Goal: Task Accomplishment & Management: Use online tool/utility

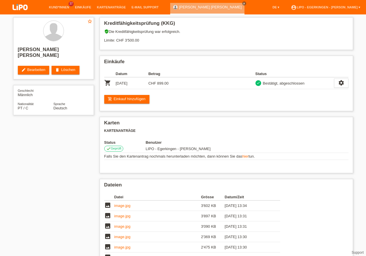
click at [58, 10] on li "Kund*innen 37" at bounding box center [59, 7] width 26 height 15
click at [63, 6] on link "Kund*innen" at bounding box center [59, 6] width 26 height 3
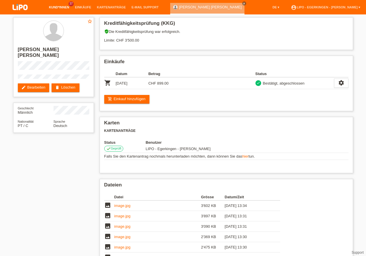
click at [62, 7] on link "Kund*innen" at bounding box center [59, 6] width 26 height 3
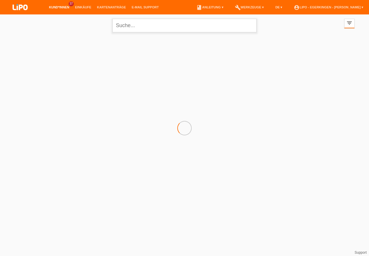
click at [153, 26] on input "text" at bounding box center [184, 26] width 144 height 14
type input "halili"
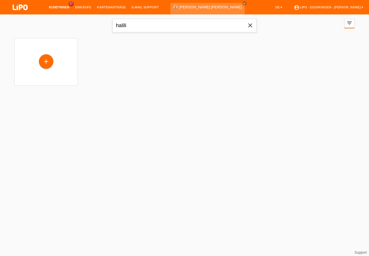
click at [250, 25] on icon "close" at bounding box center [250, 25] width 7 height 7
click at [112, 20] on input "halili" at bounding box center [184, 26] width 144 height 14
click at [250, 27] on input "text" at bounding box center [184, 26] width 144 height 14
click at [156, 31] on input "text" at bounding box center [184, 26] width 144 height 14
type input "berisha"
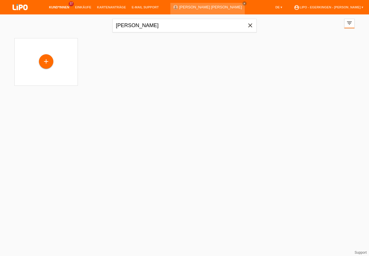
click at [251, 25] on icon "close" at bounding box center [250, 25] width 7 height 7
click at [251, 24] on icon "close" at bounding box center [250, 25] width 7 height 7
click at [250, 24] on icon "close" at bounding box center [250, 25] width 7 height 7
click at [248, 24] on input "text" at bounding box center [184, 26] width 144 height 14
type input "halili"
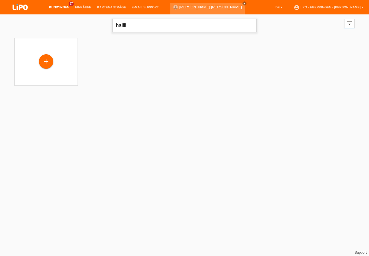
click at [196, 27] on input "halili" at bounding box center [184, 26] width 144 height 14
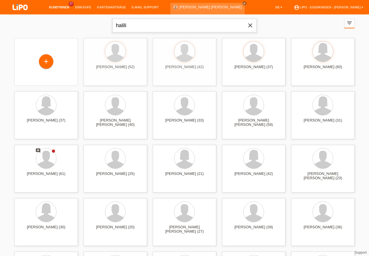
click at [195, 24] on input "halili" at bounding box center [184, 26] width 144 height 14
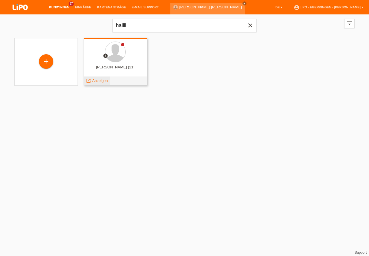
click at [100, 79] on span "Anzeigen" at bounding box center [100, 80] width 16 height 4
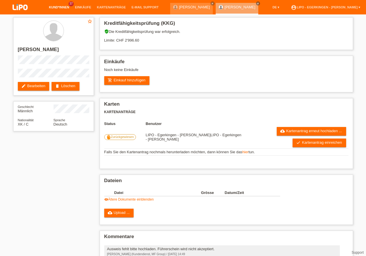
click at [58, 8] on link "Kund*innen" at bounding box center [59, 6] width 26 height 3
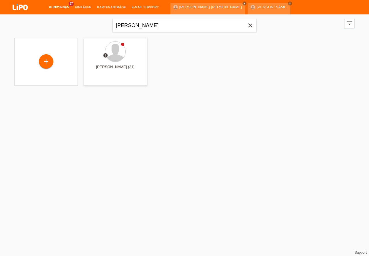
type input "[PERSON_NAME]"
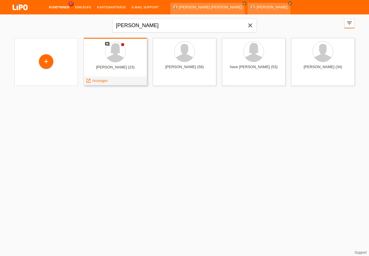
click at [103, 83] on div "launch Anzeigen" at bounding box center [97, 80] width 26 height 9
click at [103, 80] on span "Anzeigen" at bounding box center [100, 80] width 16 height 4
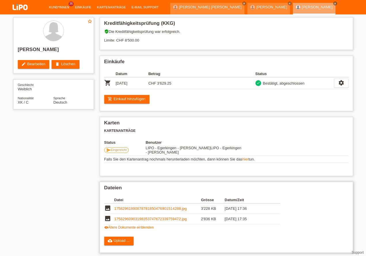
scroll to position [33, 0]
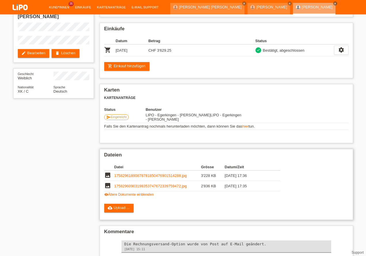
click at [119, 194] on link "visibility Ältere Dokumente einblenden" at bounding box center [129, 194] width 50 height 4
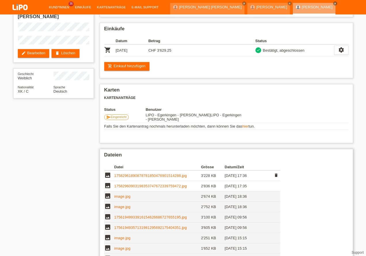
click at [140, 174] on link "17582961890878781850476901514288.jpg" at bounding box center [150, 175] width 73 height 4
click at [124, 183] on td "17582960903198353747672339759472.jpg" at bounding box center [157, 186] width 87 height 10
click at [125, 186] on link "17582960903198353747672339759472.jpg" at bounding box center [150, 186] width 73 height 4
click at [121, 64] on link "add_shopping_cart Einkauf hinzufügen" at bounding box center [127, 66] width 46 height 9
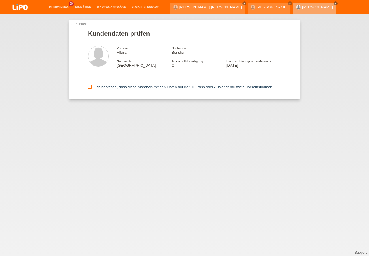
click at [91, 88] on input "Ich bestätige, dass diese Angaben mit den Daten auf der ID, Pass oder Ausländer…" at bounding box center [90, 87] width 4 height 4
click at [88, 87] on icon at bounding box center [90, 87] width 4 height 4
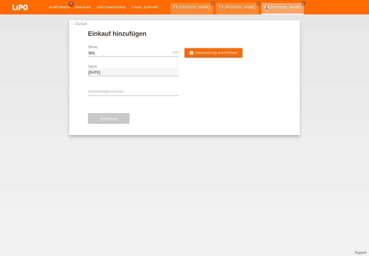
type input "999.00"
drag, startPoint x: 127, startPoint y: 53, endPoint x: 49, endPoint y: 49, distance: 78.2
click at [88, 49] on input "999.00" at bounding box center [133, 52] width 91 height 7
click at [200, 54] on span "Autorisierung durchführen" at bounding box center [215, 52] width 43 height 4
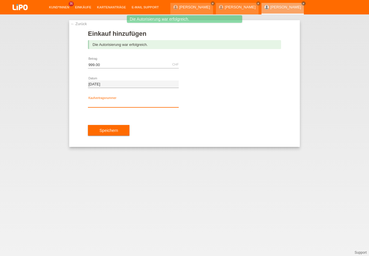
click at [122, 104] on input "text" at bounding box center [133, 103] width 91 height 7
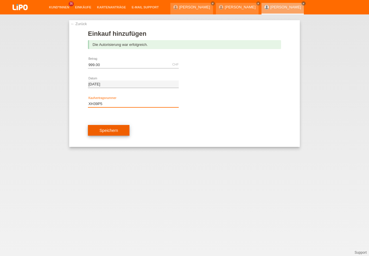
type input "XH39P5"
click at [116, 128] on button "Speichern" at bounding box center [108, 130] width 41 height 11
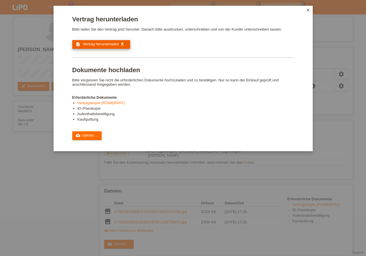
click at [103, 45] on span "Vertrag herunterladen" at bounding box center [101, 44] width 36 height 4
click at [80, 133] on link "cloud_upload Upload ..." at bounding box center [87, 135] width 30 height 9
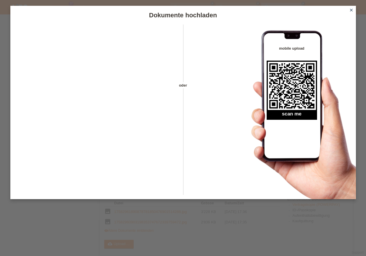
click at [351, 9] on icon "close" at bounding box center [351, 10] width 5 height 5
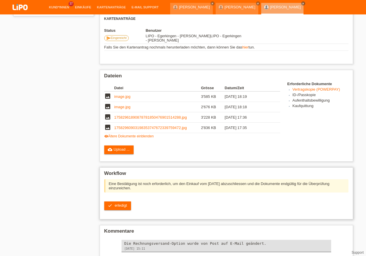
scroll to position [148, 0]
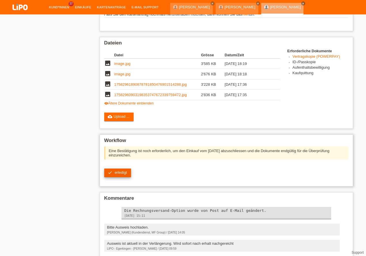
click at [113, 172] on link "check erledigt" at bounding box center [117, 172] width 27 height 9
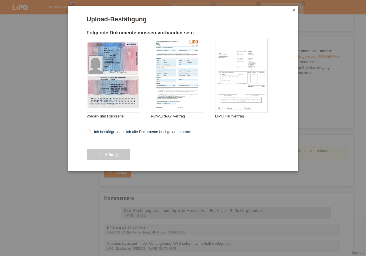
click at [88, 133] on icon at bounding box center [89, 131] width 4 height 4
click at [88, 133] on input "Ich bestätige, dass ich alle Dokumente hochgeladen habe." at bounding box center [89, 131] width 4 height 4
checkbox input "true"
click at [102, 154] on button "check erledigt" at bounding box center [109, 154] width 44 height 11
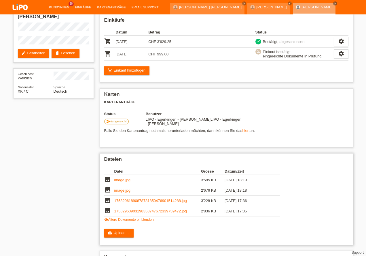
scroll to position [82, 0]
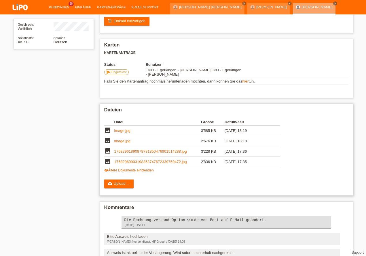
click at [128, 170] on link "visibility Ältere Dokumente einblenden" at bounding box center [129, 170] width 50 height 4
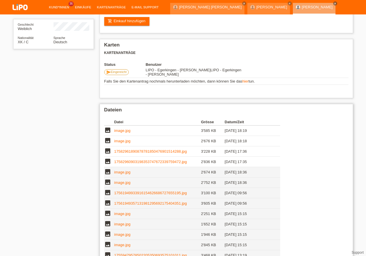
scroll to position [0, 0]
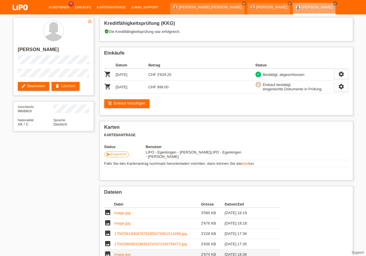
click at [24, 7] on img at bounding box center [20, 7] width 29 height 15
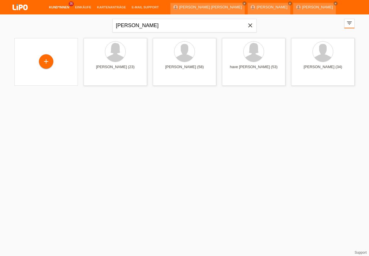
click at [248, 26] on icon "close" at bounding box center [250, 25] width 7 height 7
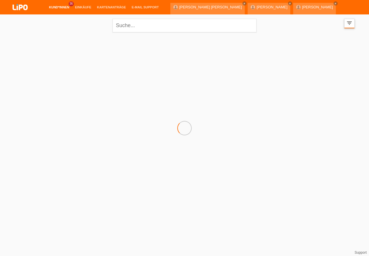
click at [348, 25] on icon "filter_list" at bounding box center [349, 23] width 6 height 6
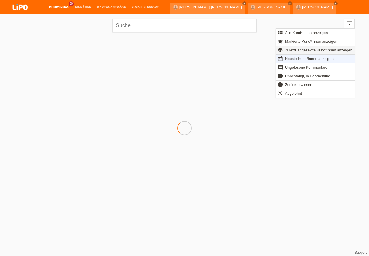
click at [311, 50] on span "Zuletzt angezeigte Kund*innen anzeigen" at bounding box center [318, 49] width 69 height 7
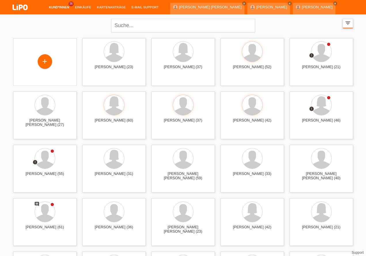
click at [350, 23] on icon "filter_list" at bounding box center [348, 23] width 6 height 6
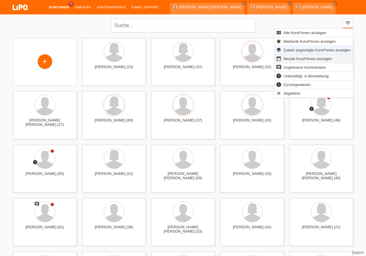
click at [304, 58] on span "Neuste Kund*innen anzeigen" at bounding box center [308, 58] width 50 height 7
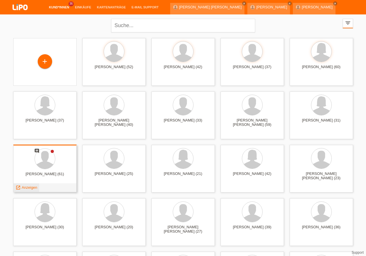
click at [31, 188] on span "Anzeigen" at bounding box center [30, 187] width 16 height 4
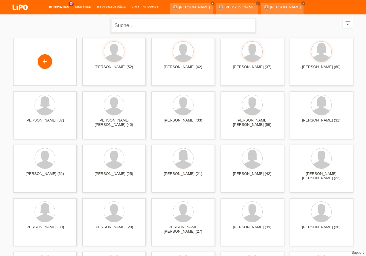
click at [135, 27] on input "text" at bounding box center [183, 26] width 144 height 14
click at [225, 6] on link "[PERSON_NAME]" at bounding box center [240, 7] width 31 height 4
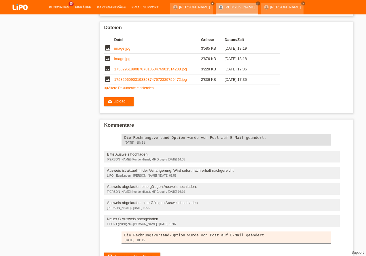
scroll to position [188, 0]
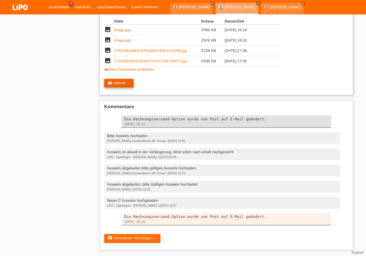
click at [128, 79] on link "cloud_upload Upload ..." at bounding box center [119, 83] width 30 height 9
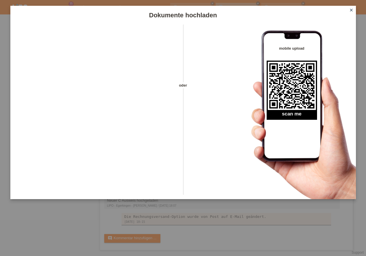
click at [353, 12] on link "close" at bounding box center [351, 10] width 7 height 7
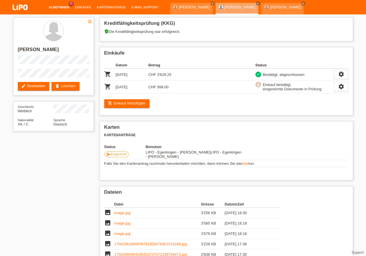
click at [58, 6] on link "Kund*innen" at bounding box center [59, 6] width 26 height 3
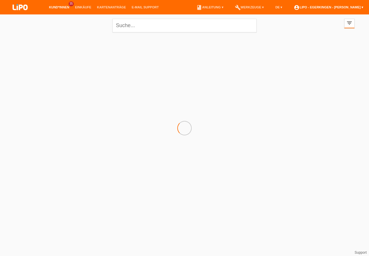
click at [343, 7] on link "account_circle LIPO - Egerkingen - [PERSON_NAME] ▾" at bounding box center [328, 6] width 75 height 3
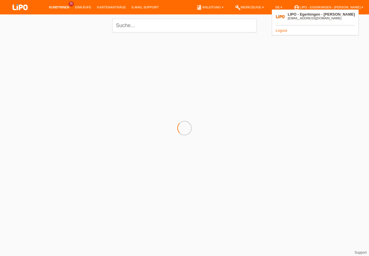
click at [282, 31] on link "Logout" at bounding box center [281, 30] width 12 height 4
